Goal: Find specific page/section: Find specific page/section

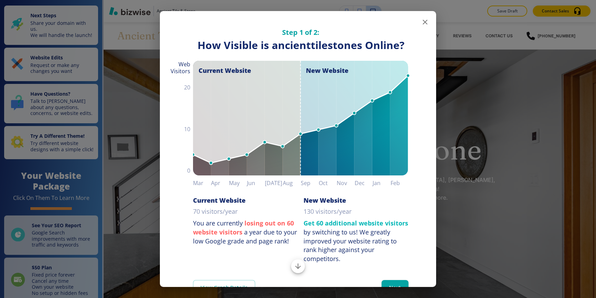
click at [424, 19] on icon "button" at bounding box center [425, 22] width 8 height 8
click at [421, 25] on icon "button" at bounding box center [425, 22] width 8 height 8
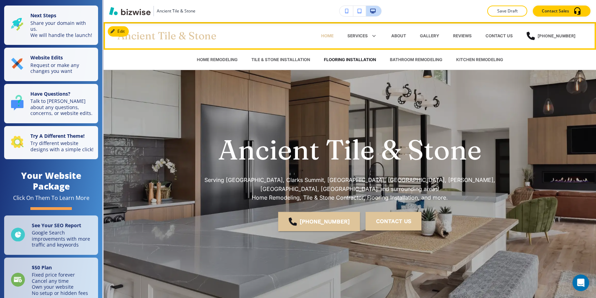
click at [360, 58] on p "FLOORING INSTALLATION" at bounding box center [350, 60] width 52 height 6
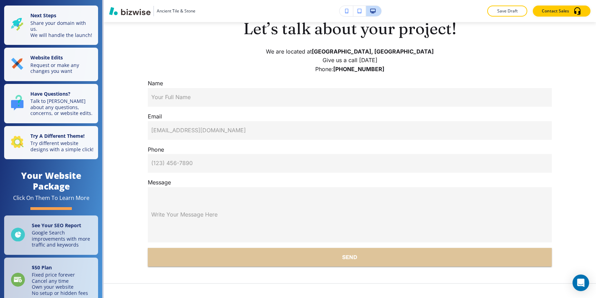
scroll to position [1709, 0]
